Goal: Find specific page/section: Find specific page/section

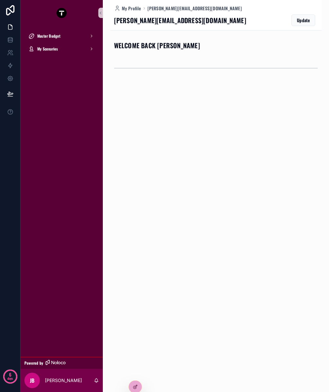
click at [39, 37] on span "Master Budget" at bounding box center [48, 35] width 23 height 5
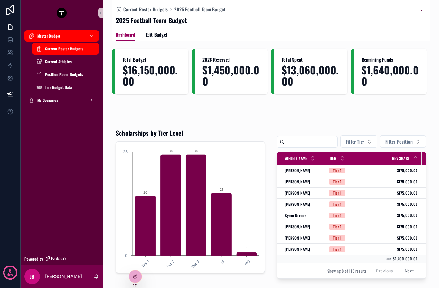
click at [98, 13] on link "scrollable content" at bounding box center [61, 13] width 75 height 10
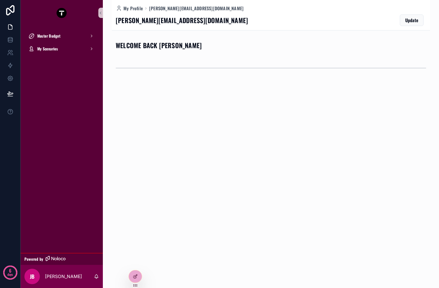
click at [40, 35] on span "Master Budget" at bounding box center [48, 35] width 23 height 5
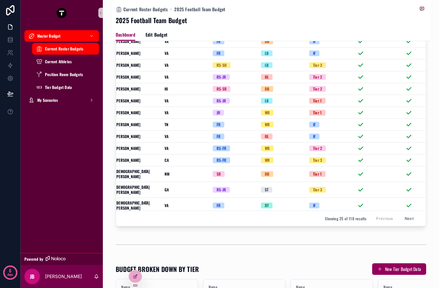
scroll to position [118, 9]
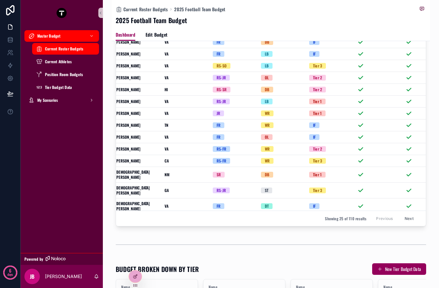
click at [329, 57] on div "scrollable content" at bounding box center [377, 54] width 40 height 6
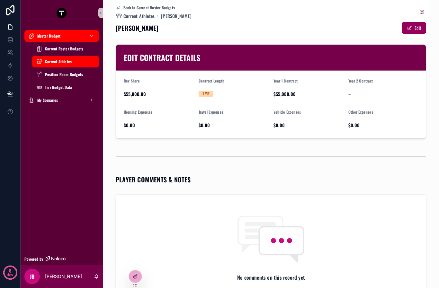
scroll to position [226, 0]
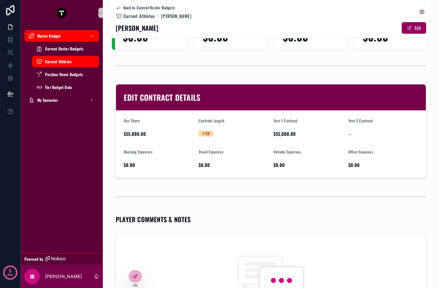
click at [48, 82] on div "Tier Budget Data" at bounding box center [65, 87] width 59 height 10
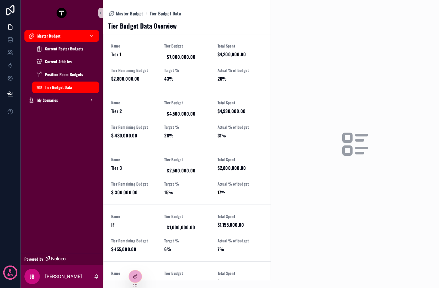
click at [39, 36] on span "Master Budget" at bounding box center [48, 35] width 23 height 5
